Goal: Transaction & Acquisition: Purchase product/service

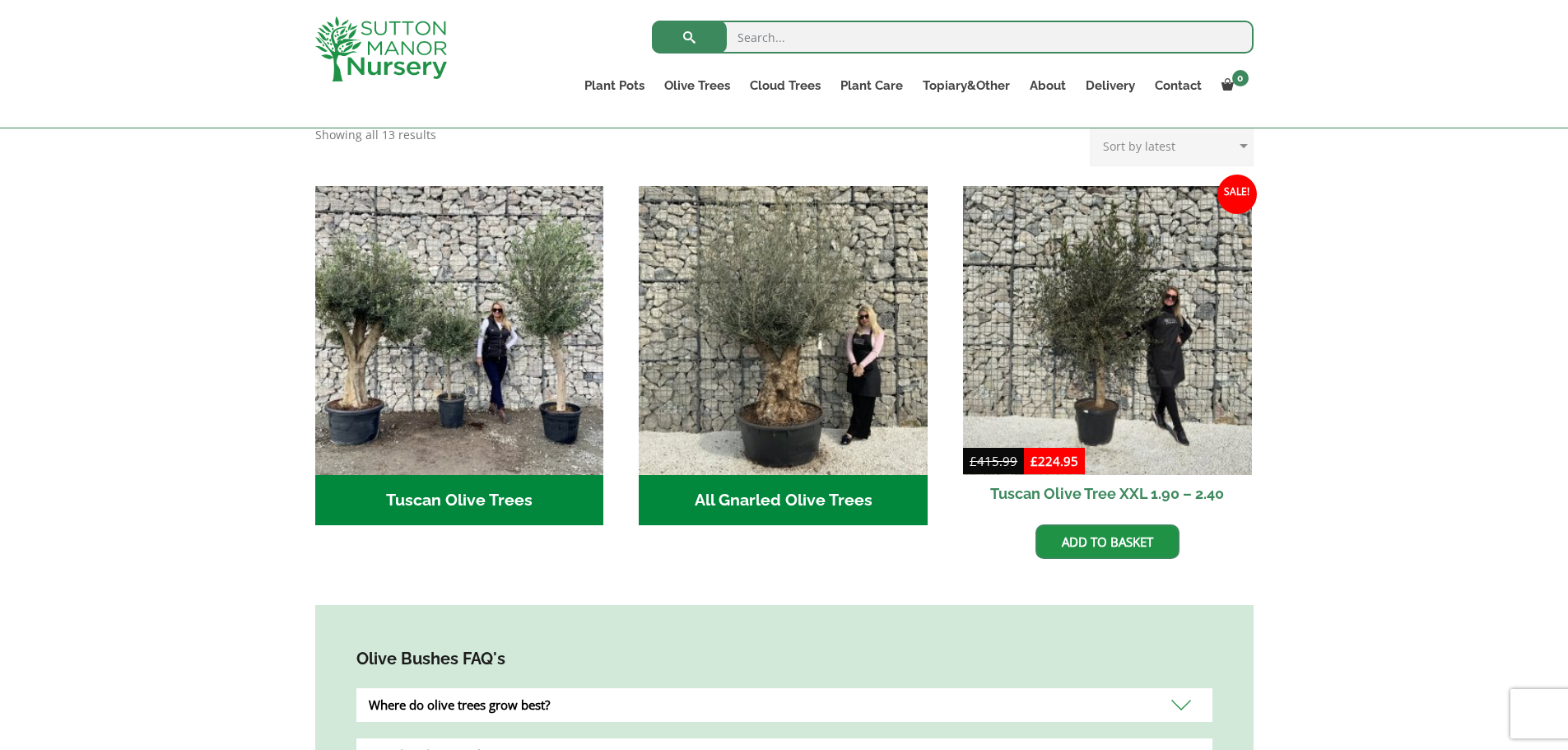
scroll to position [577, 0]
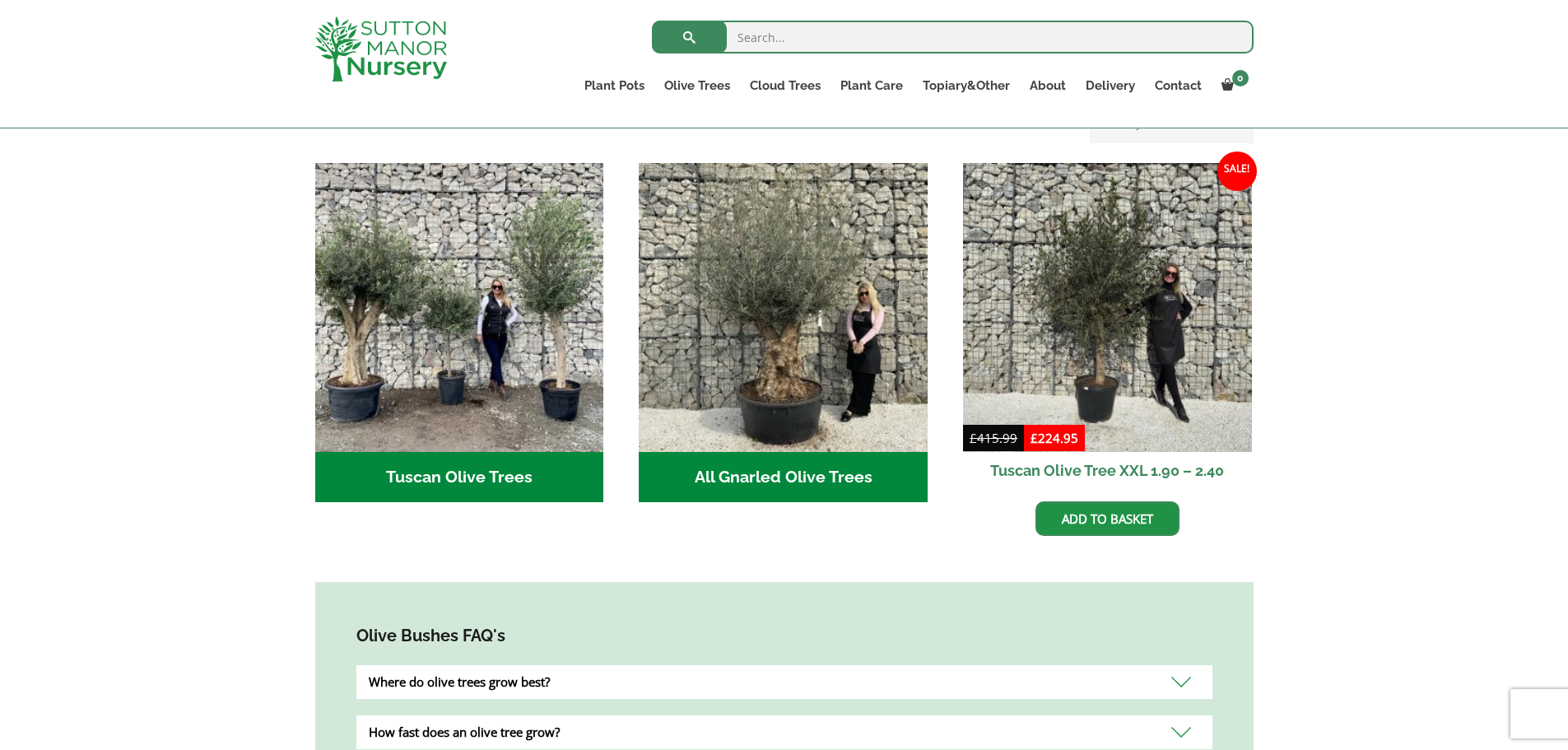
click at [1070, 430] on bdi "£ 224.95" at bounding box center [1055, 437] width 48 height 16
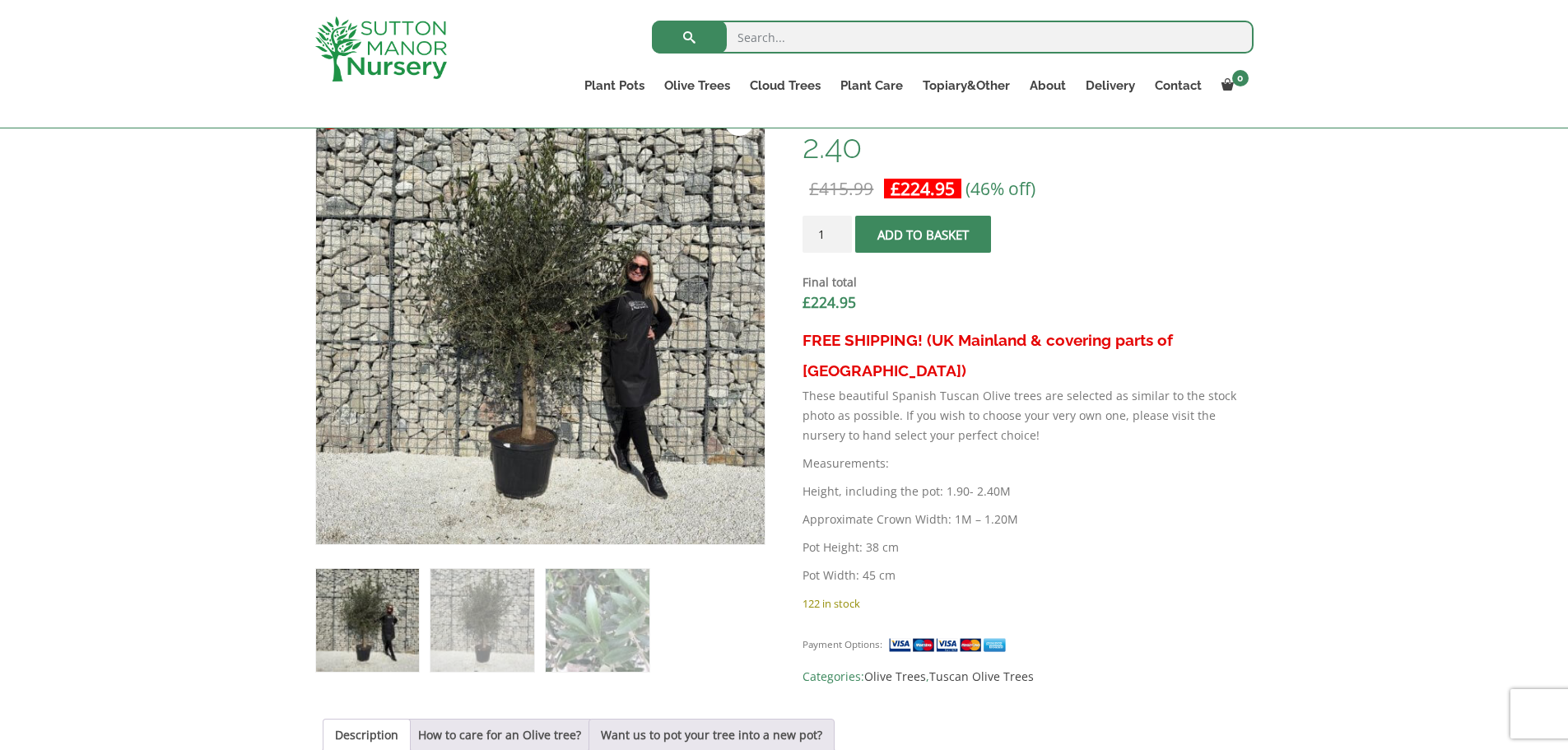
scroll to position [577, 0]
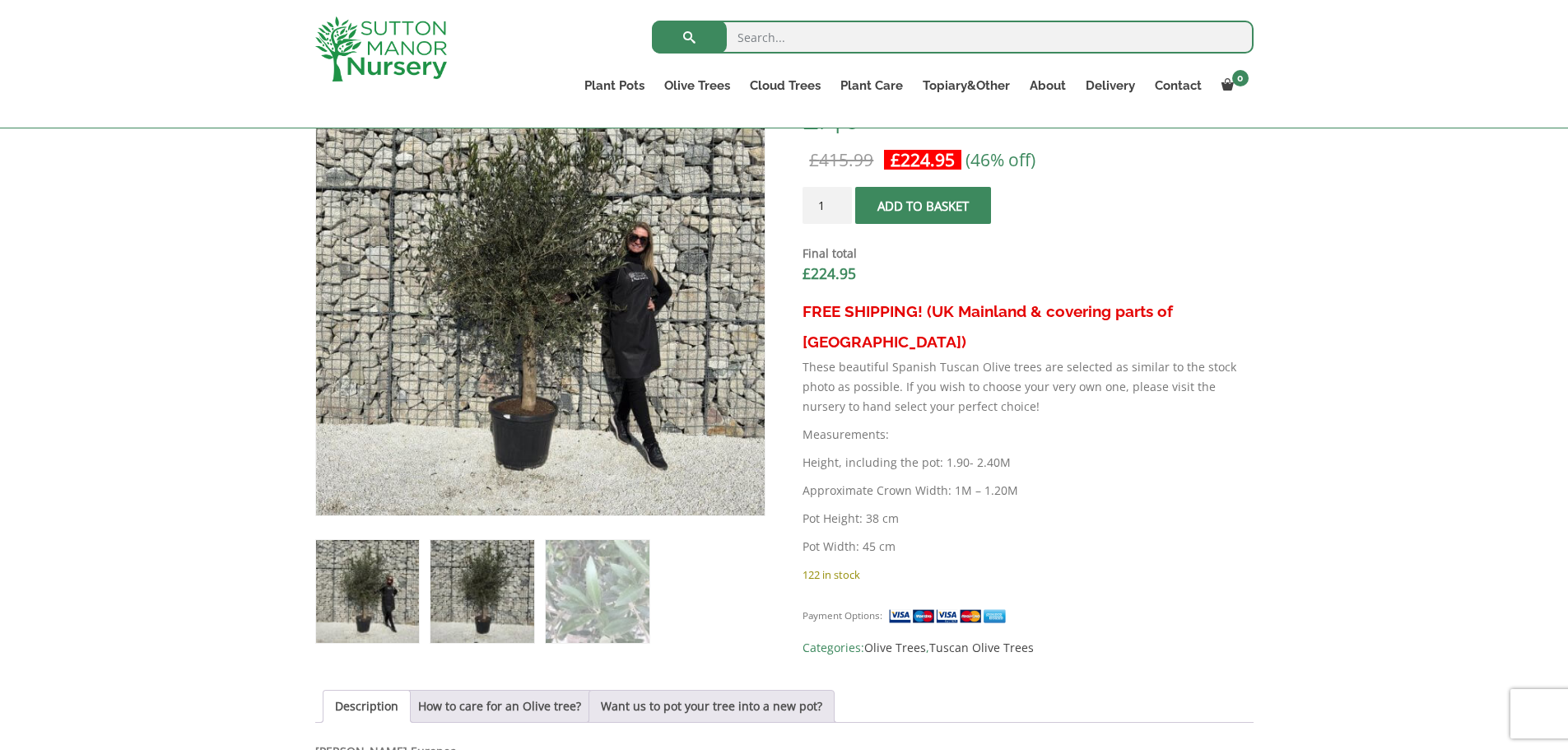
click at [484, 595] on img at bounding box center [482, 592] width 103 height 103
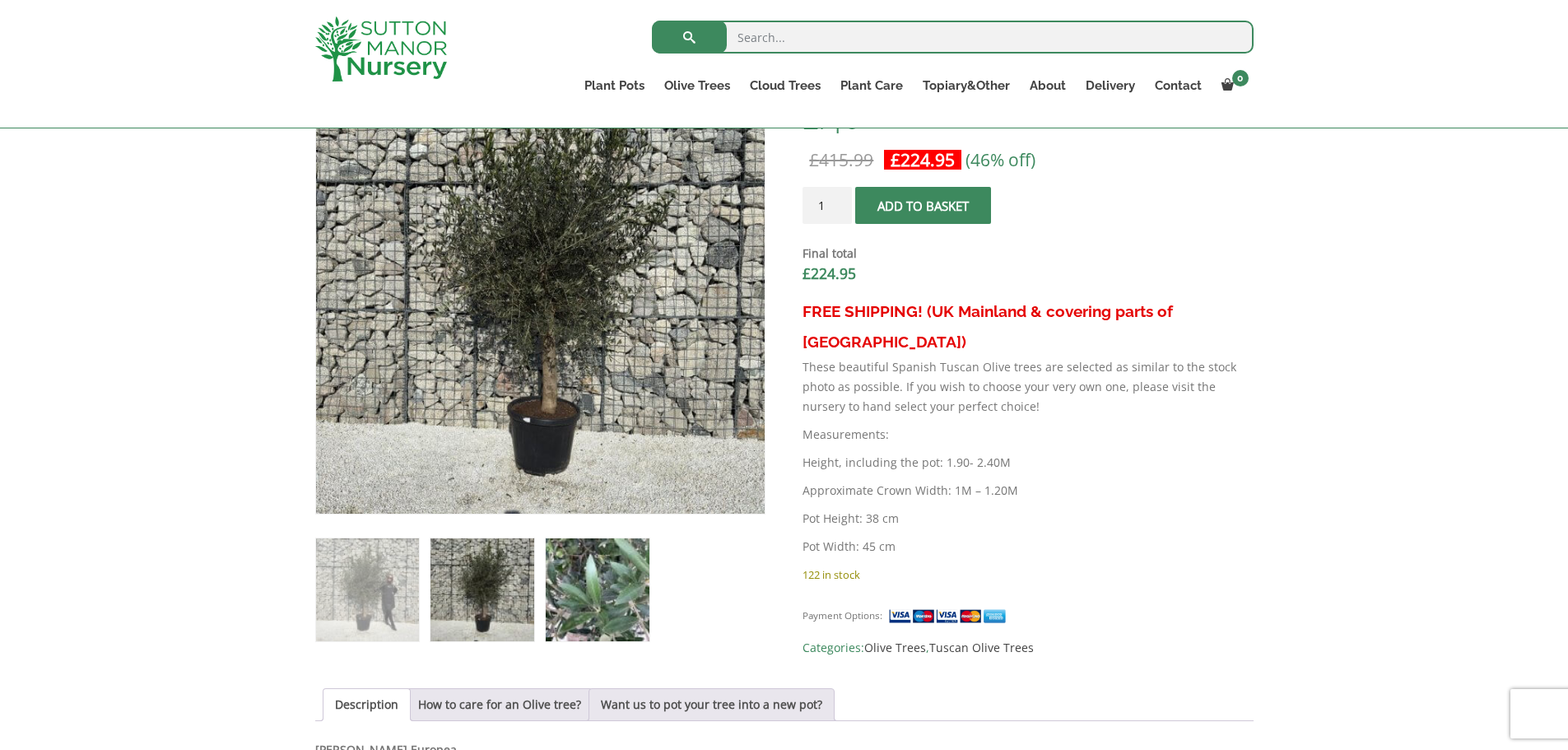
click at [560, 596] on img at bounding box center [597, 590] width 103 height 103
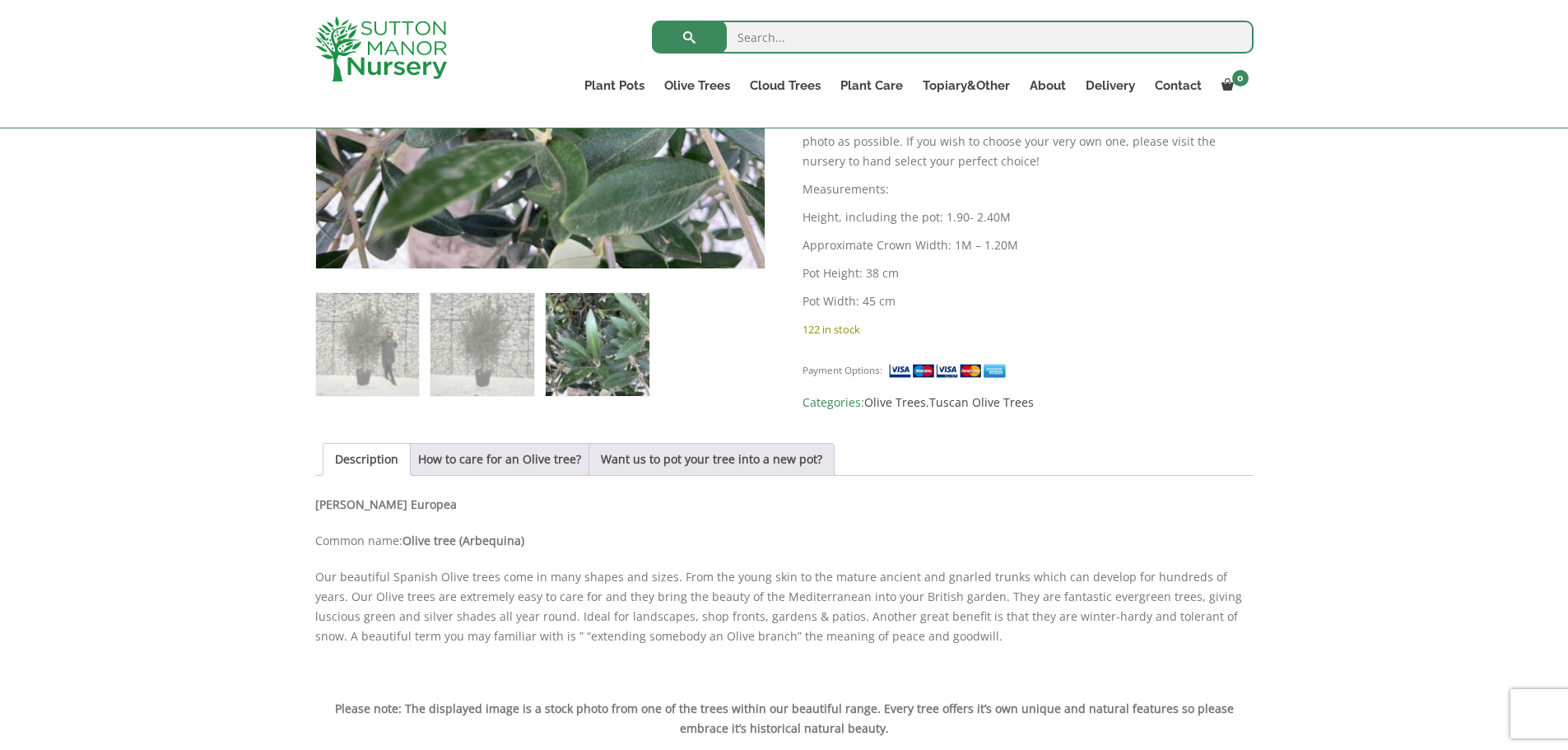
scroll to position [823, 0]
click at [746, 454] on link "Want us to pot your tree into a new pot?" at bounding box center [712, 457] width 221 height 31
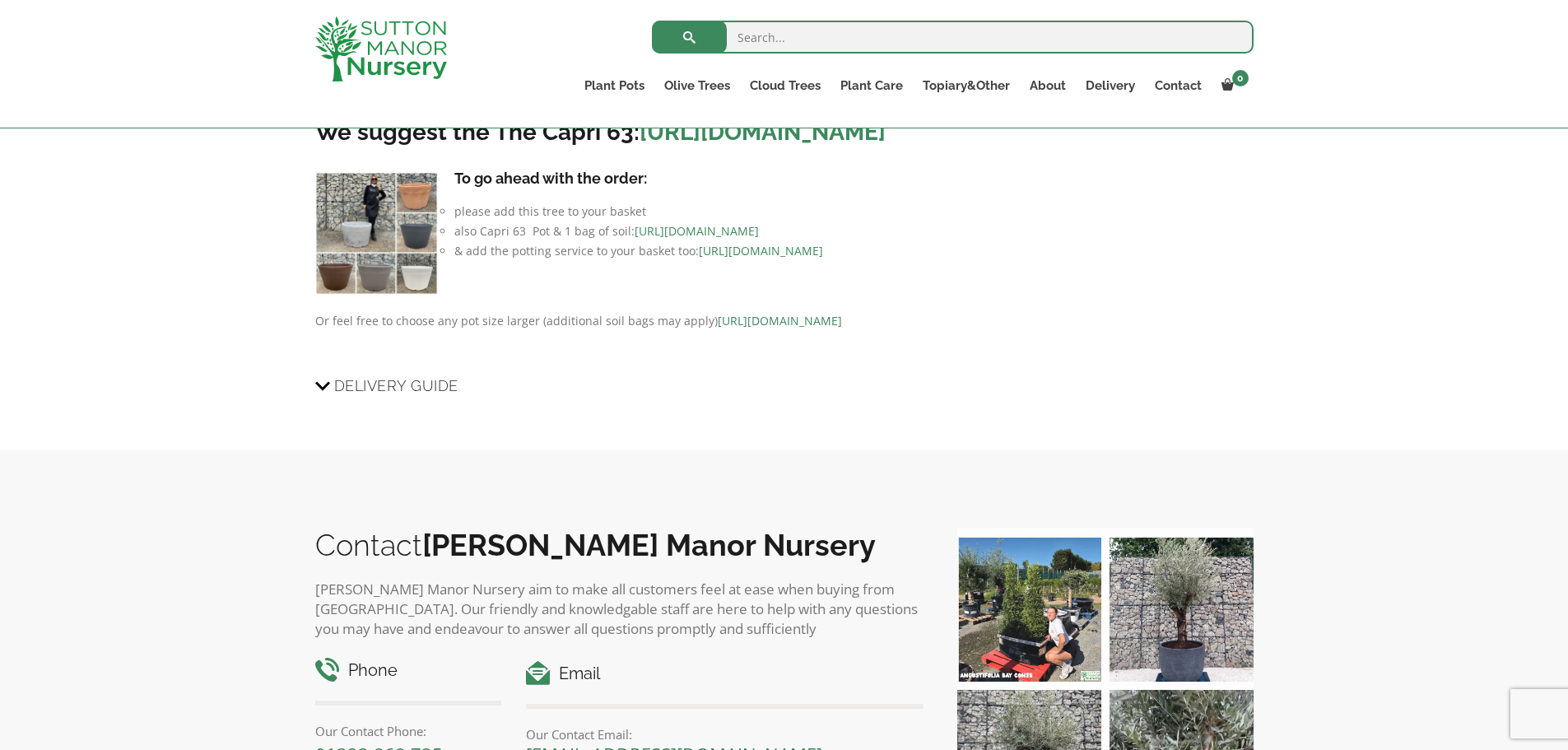
scroll to position [1235, 0]
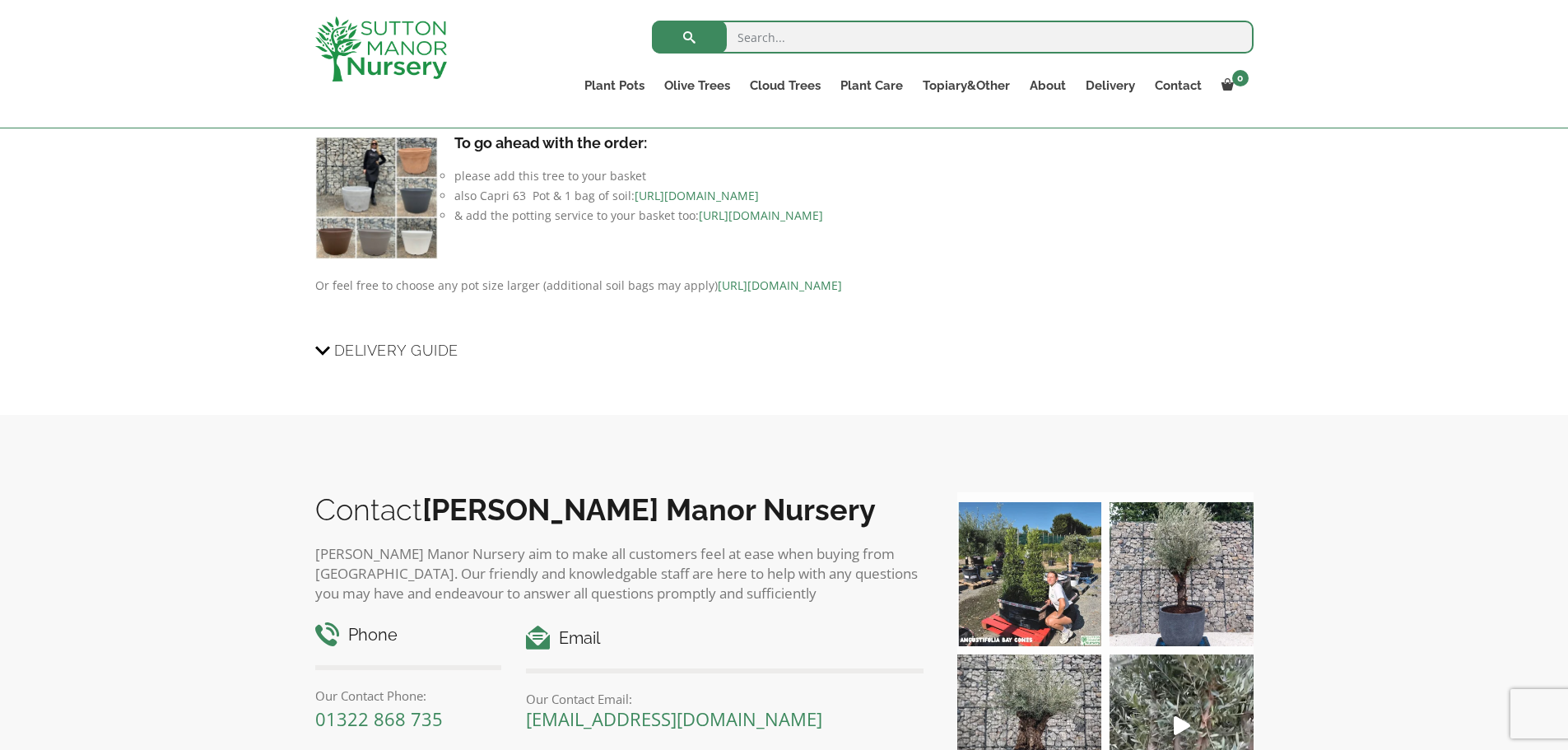
click at [412, 366] on span "Delivery Guide" at bounding box center [396, 351] width 124 height 30
click at [0, 0] on input "Delivery Guide" at bounding box center [0, 0] width 0 height 0
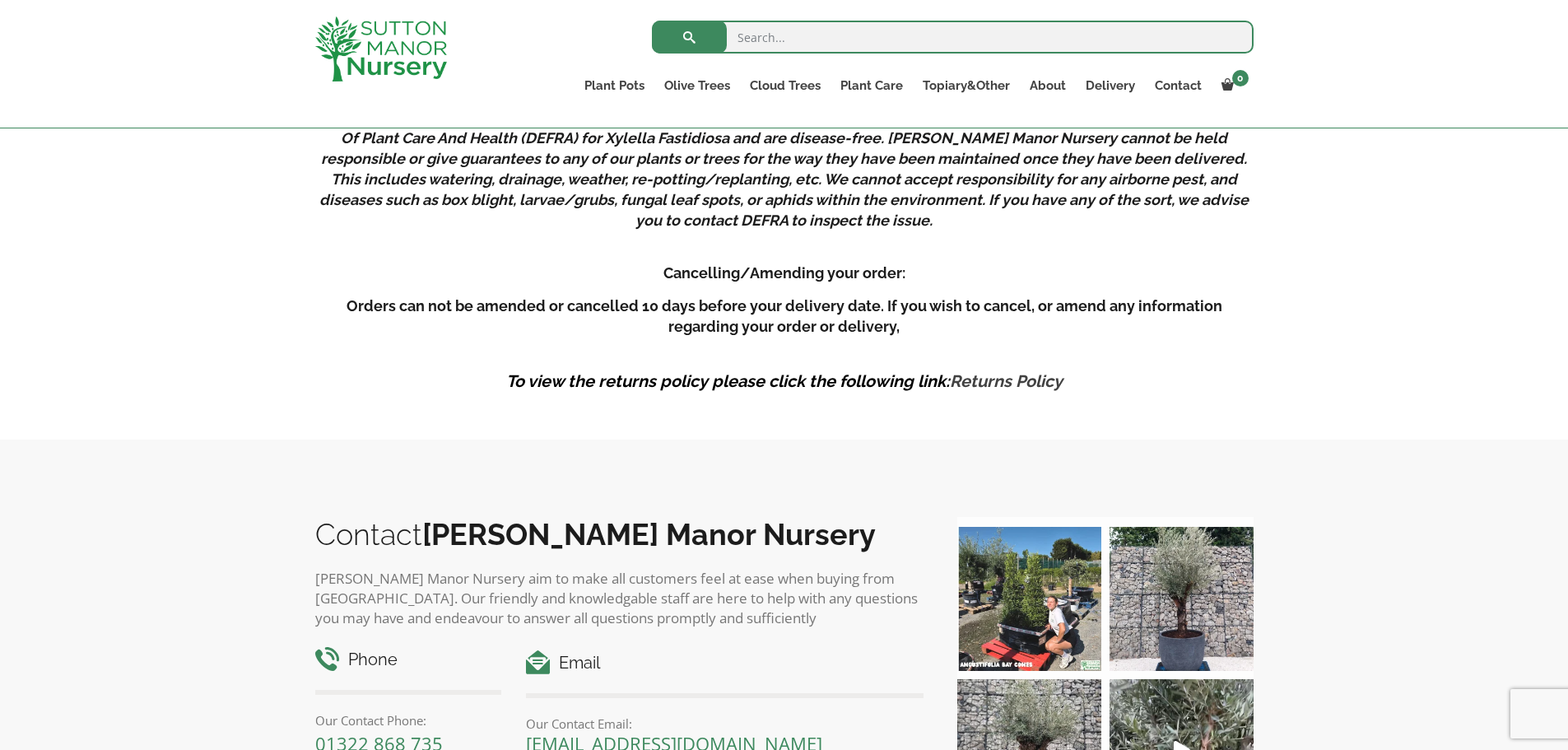
scroll to position [3294, 0]
